Goal: Check status: Check status

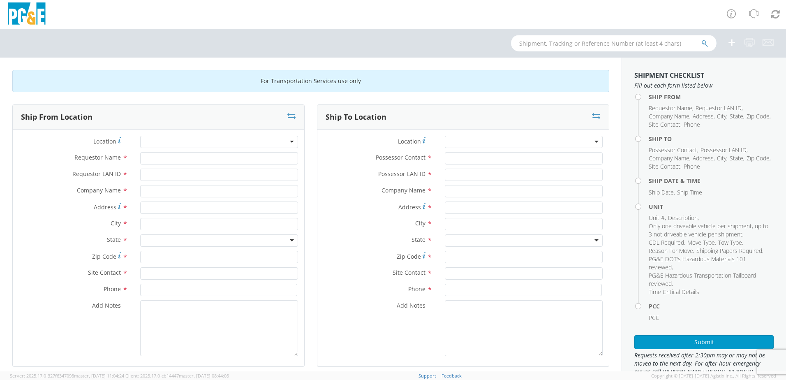
click at [563, 42] on input "text" at bounding box center [613, 43] width 205 height 16
type input "b39502"
click at [703, 42] on icon "submit" at bounding box center [704, 43] width 7 height 7
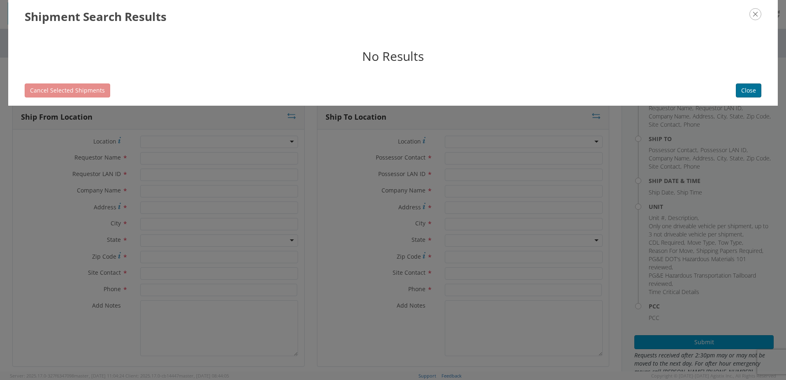
click at [743, 88] on button "Close" at bounding box center [748, 90] width 25 height 14
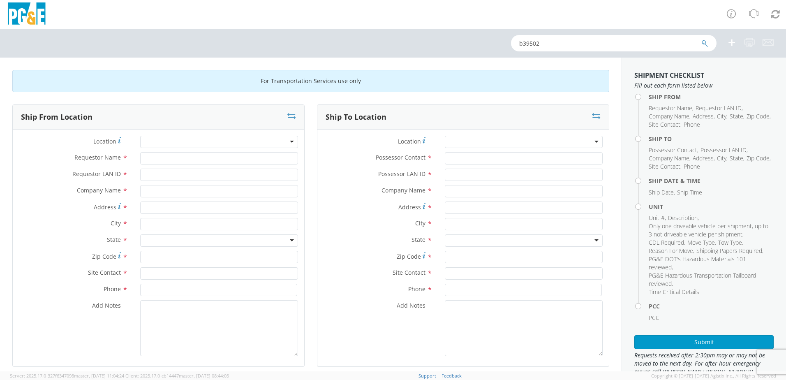
click at [704, 42] on icon "submit" at bounding box center [704, 43] width 7 height 7
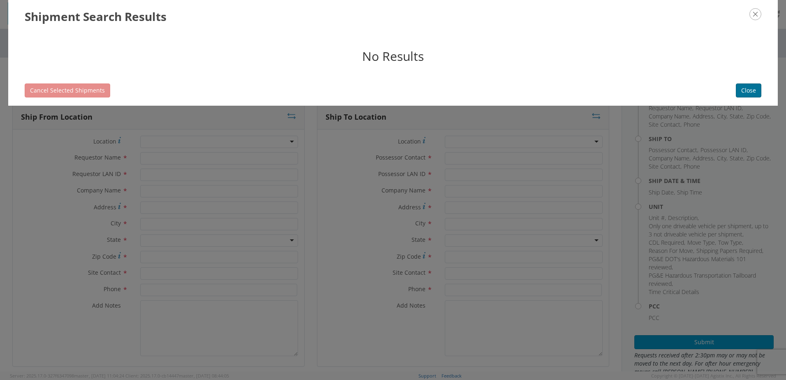
click at [742, 88] on button "Close" at bounding box center [748, 90] width 25 height 14
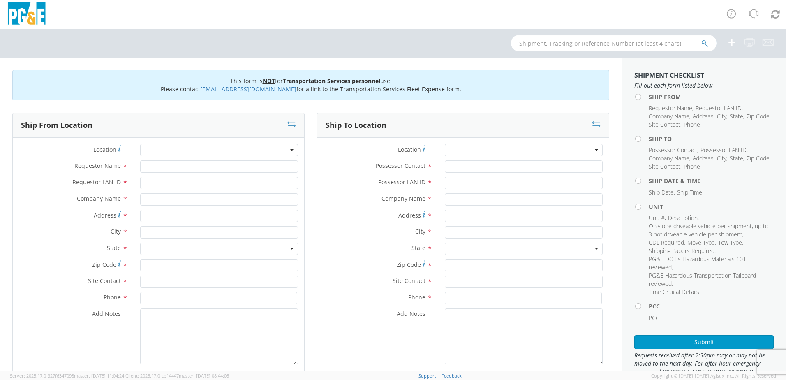
click at [561, 44] on input "text" at bounding box center [613, 43] width 205 height 16
